Goal: Task Accomplishment & Management: Manage account settings

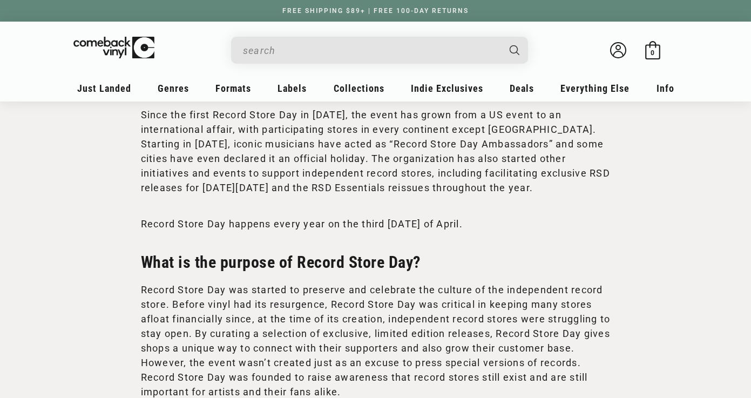
scroll to position [595, 0]
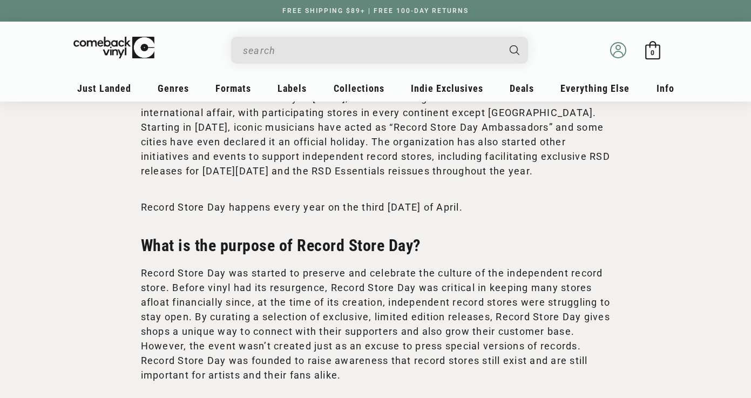
click at [618, 53] on icon at bounding box center [618, 50] width 16 height 16
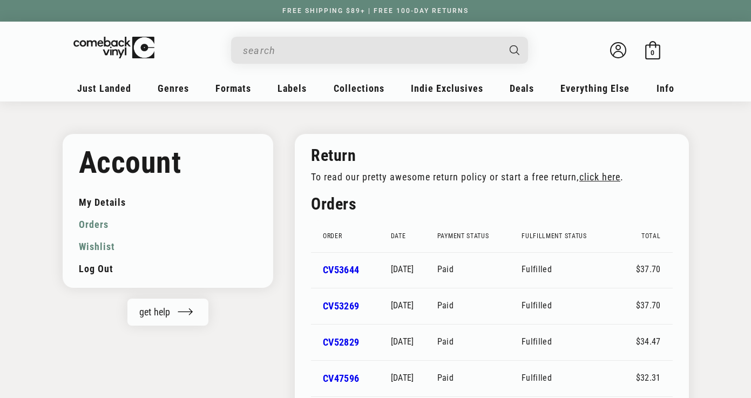
click at [109, 244] on link "Wishlist" at bounding box center [168, 246] width 179 height 22
